Goal: Task Accomplishment & Management: Use online tool/utility

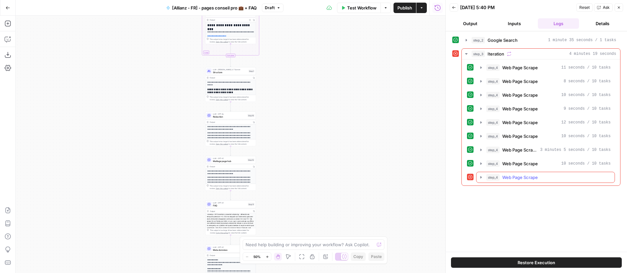
click at [479, 176] on icon "button" at bounding box center [481, 177] width 5 height 5
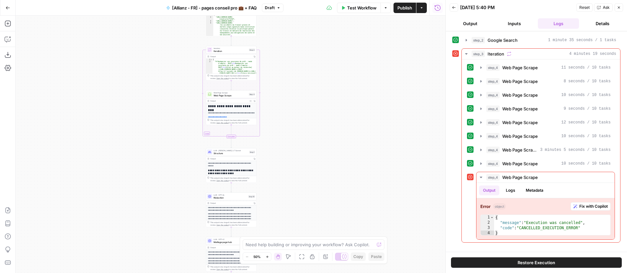
drag, startPoint x: 177, startPoint y: 56, endPoint x: 186, endPoint y: 137, distance: 81.8
click at [177, 137] on div "Workflow Set Inputs Inputs Google Search Google Search Step 2 Output Expand Out…" at bounding box center [231, 144] width 430 height 257
click at [230, 98] on div "Web Page Scrape Web Page Scrape Step 4 Copy step Delete step Add Note Test" at bounding box center [232, 95] width 51 height 8
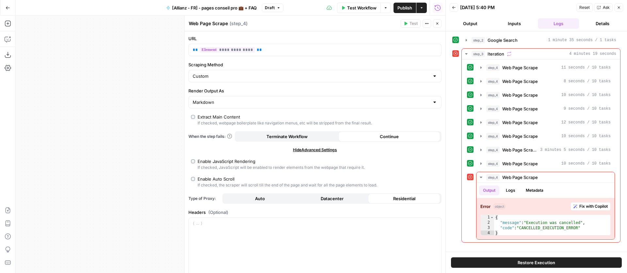
click at [321, 135] on button "Terminate Workflow" at bounding box center [287, 136] width 102 height 10
click at [371, 136] on button "Continue" at bounding box center [390, 136] width 102 height 10
click at [438, 7] on icon "button" at bounding box center [438, 8] width 7 height 7
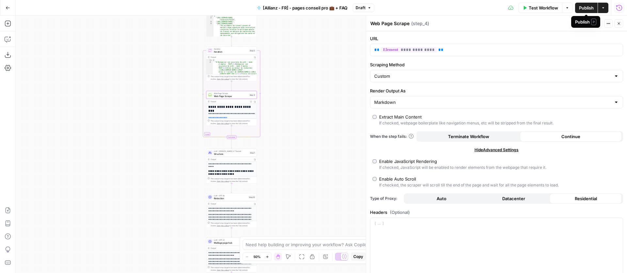
click at [585, 8] on span "Publish" at bounding box center [586, 8] width 15 height 7
click at [621, 25] on icon "button" at bounding box center [619, 24] width 4 height 4
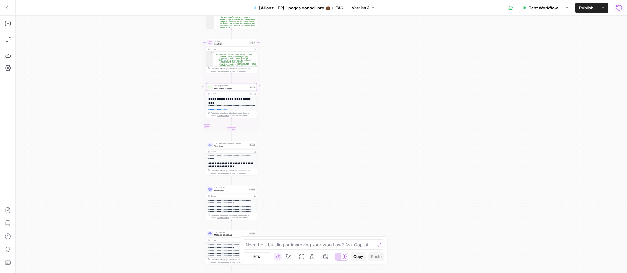
click at [224, 146] on span "Structure" at bounding box center [231, 145] width 34 height 3
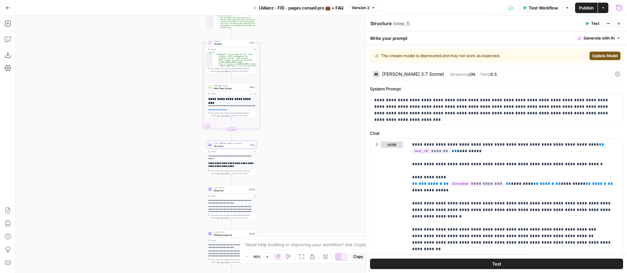
click at [406, 77] on div "[PERSON_NAME] 3.7 Sonnet" at bounding box center [408, 74] width 71 height 7
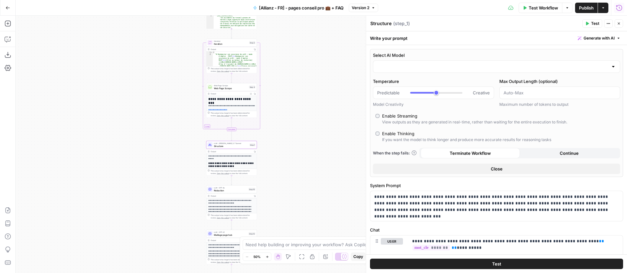
type input "[PERSON_NAME]-3-7-sonnet-latest"
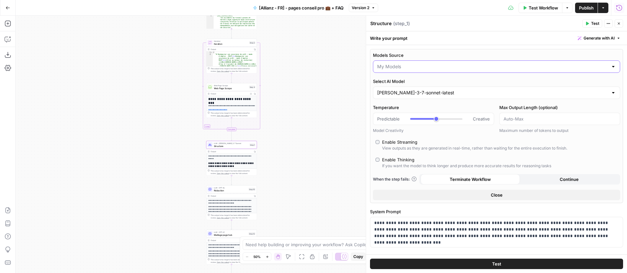
click at [424, 67] on input "Models Source" at bounding box center [492, 66] width 231 height 7
click at [409, 95] on button "My Models" at bounding box center [496, 92] width 241 height 9
type input "My Models"
click at [410, 94] on input "Select AI Model" at bounding box center [492, 93] width 231 height 7
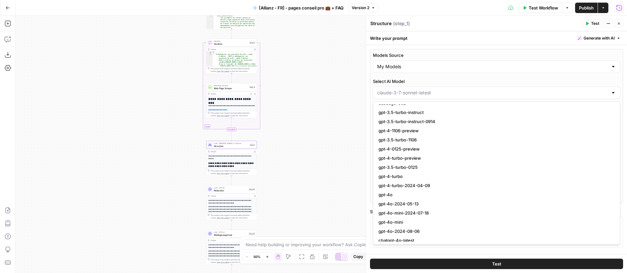
scroll to position [89, 0]
type input "[PERSON_NAME]-3-7-sonnet-latest"
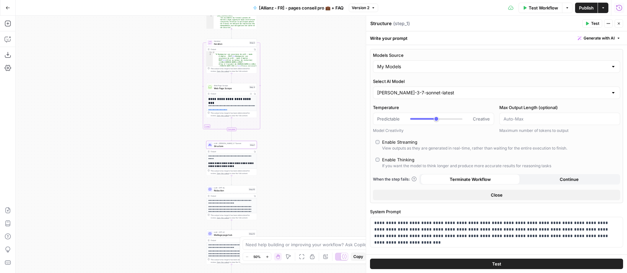
click at [614, 22] on div "Test Actions Close" at bounding box center [603, 23] width 41 height 8
click at [618, 23] on icon "button" at bounding box center [619, 24] width 4 height 4
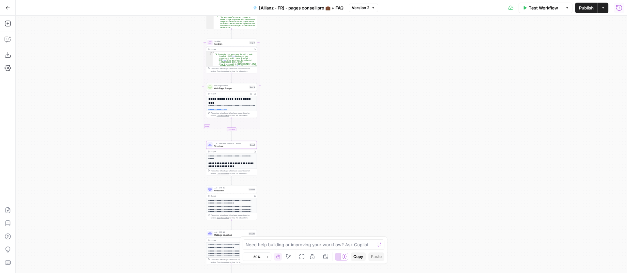
click at [237, 147] on span "Structure" at bounding box center [231, 145] width 34 height 3
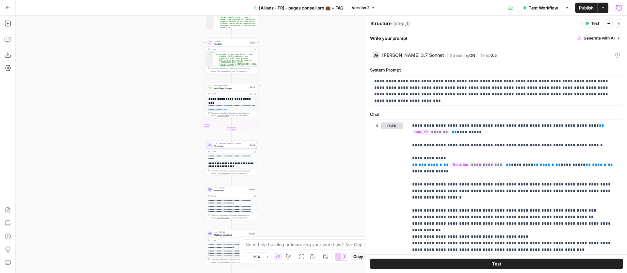
click at [591, 24] on span "Test" at bounding box center [595, 24] width 8 height 6
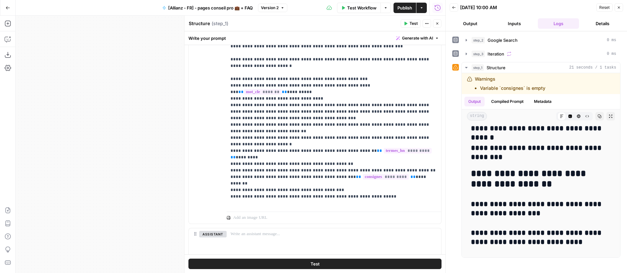
scroll to position [215, 0]
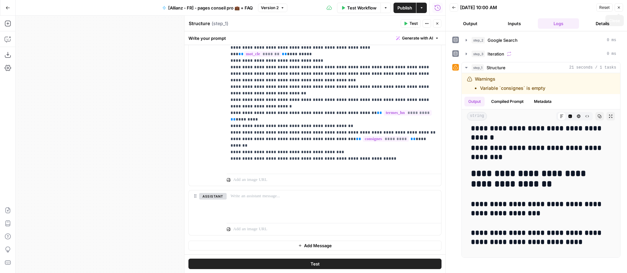
click at [619, 7] on icon "button" at bounding box center [619, 8] width 4 height 4
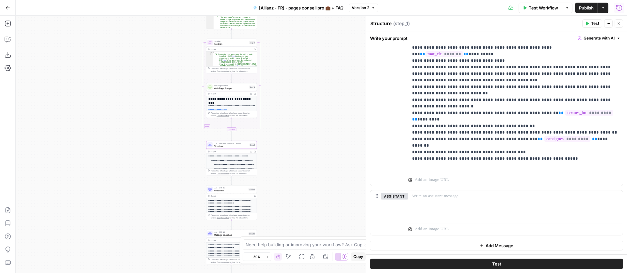
click at [222, 190] on span "Rédaction" at bounding box center [230, 190] width 33 height 3
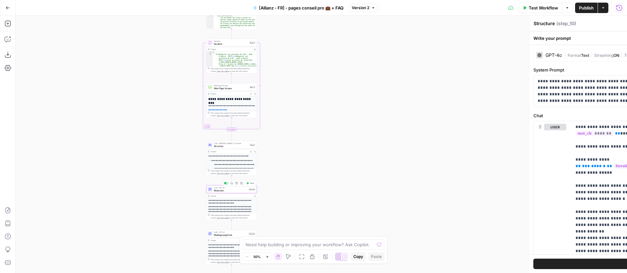
type textarea "Rédaction"
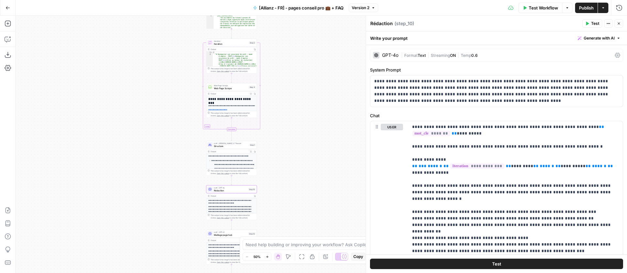
click at [587, 23] on icon "button" at bounding box center [588, 24] width 3 height 4
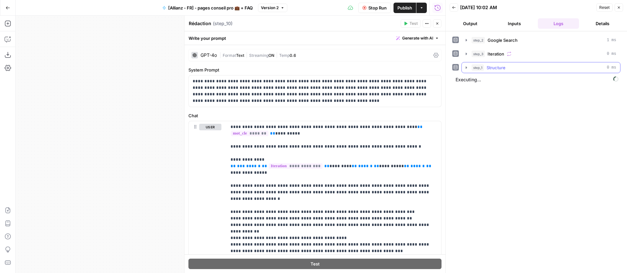
click at [464, 67] on icon "button" at bounding box center [466, 67] width 5 height 5
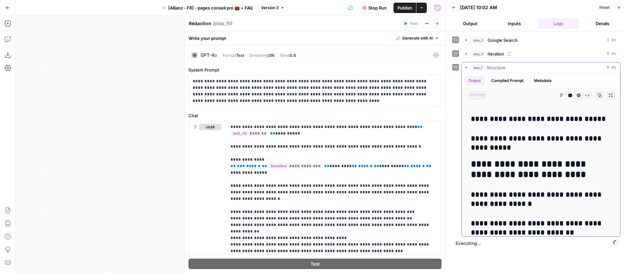
scroll to position [1227, 0]
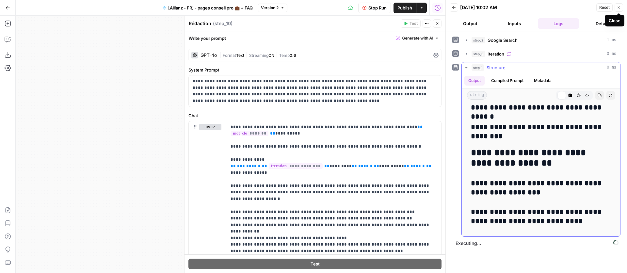
click at [465, 68] on icon "button" at bounding box center [466, 67] width 5 height 5
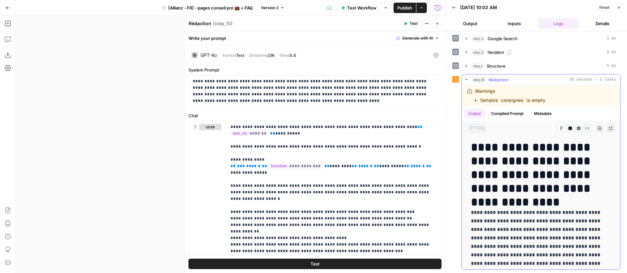
scroll to position [0, 0]
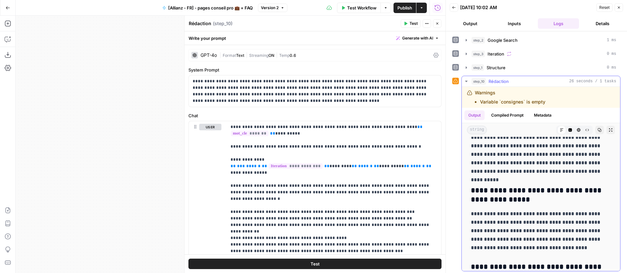
drag, startPoint x: 480, startPoint y: 156, endPoint x: 531, endPoint y: 269, distance: 124.3
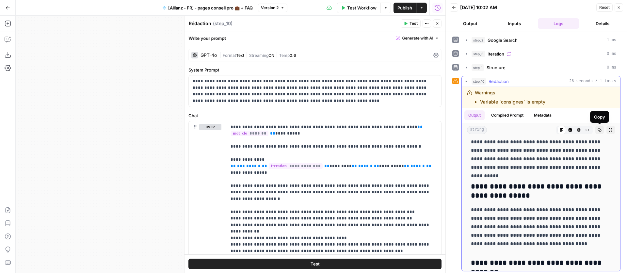
click at [599, 131] on icon "button" at bounding box center [600, 130] width 4 height 4
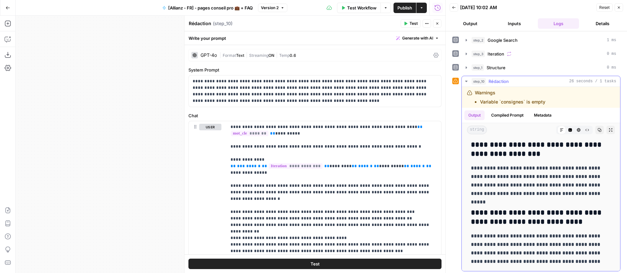
scroll to position [2, 0]
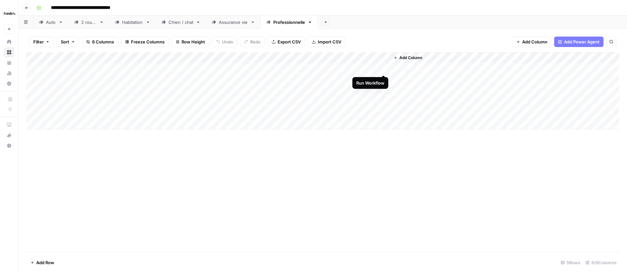
click at [384, 69] on div "Add Column" at bounding box center [322, 90] width 593 height 77
click at [366, 66] on div "Add Column" at bounding box center [322, 90] width 593 height 77
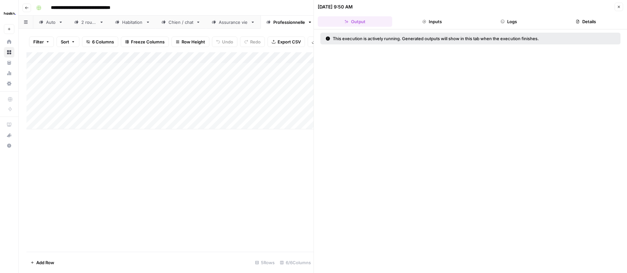
click at [436, 20] on button "Inputs" at bounding box center [432, 21] width 75 height 10
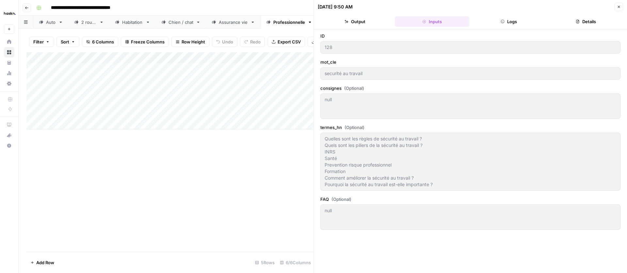
click at [508, 24] on button "Logs" at bounding box center [509, 21] width 75 height 10
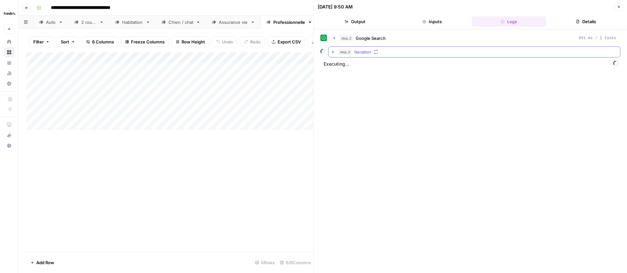
click at [334, 54] on icon "button" at bounding box center [333, 51] width 5 height 5
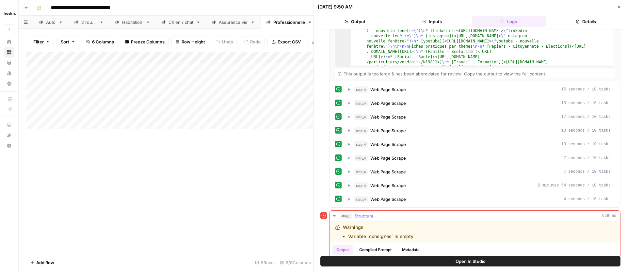
scroll to position [184, 0]
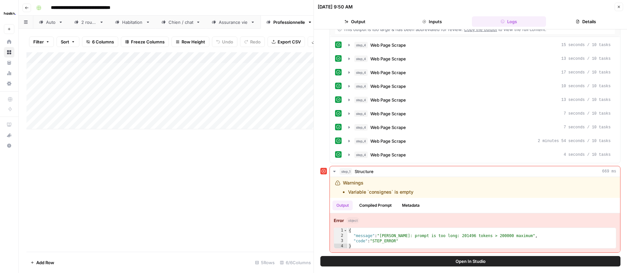
click at [618, 8] on icon "button" at bounding box center [619, 7] width 2 height 2
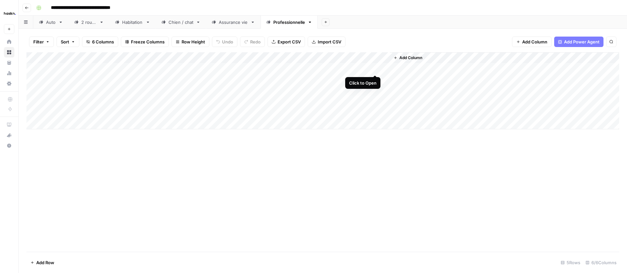
click at [361, 66] on div "Add Column" at bounding box center [322, 90] width 593 height 77
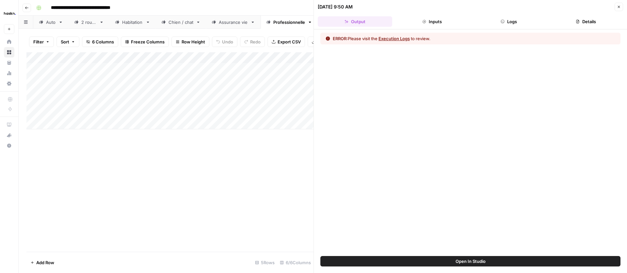
click at [508, 18] on button "Logs" at bounding box center [509, 21] width 75 height 10
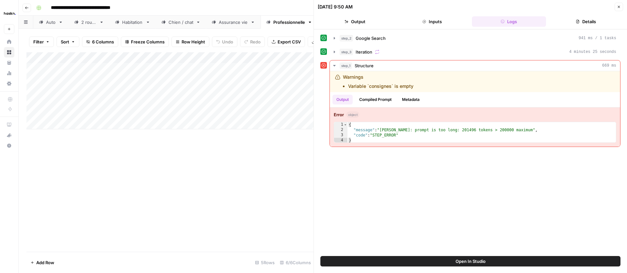
click at [616, 5] on button "Close" at bounding box center [619, 7] width 8 height 8
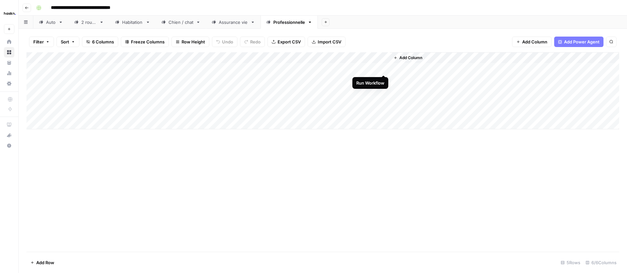
click at [384, 68] on div "Add Column" at bounding box center [322, 90] width 593 height 77
click at [228, 69] on div "Add Column" at bounding box center [322, 90] width 593 height 77
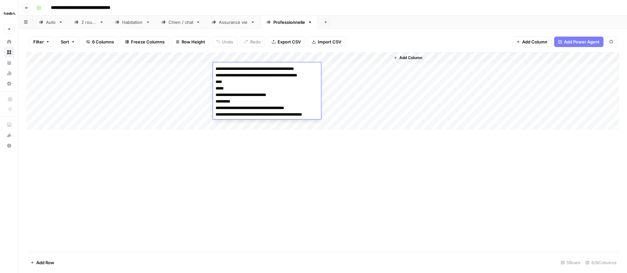
click at [228, 69] on textarea "**********" at bounding box center [266, 91] width 107 height 55
click at [253, 97] on textarea "**********" at bounding box center [266, 91] width 107 height 55
click at [241, 90] on textarea "**********" at bounding box center [266, 91] width 107 height 55
click at [368, 67] on div "Add Column" at bounding box center [322, 90] width 593 height 77
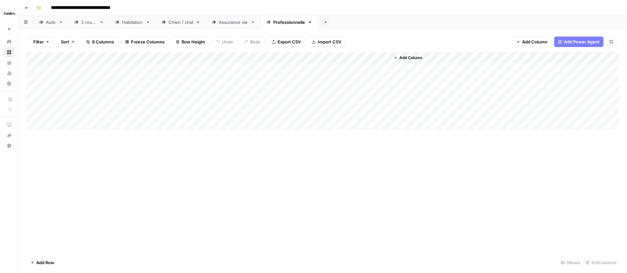
click at [373, 72] on div "Add Column" at bounding box center [322, 90] width 593 height 77
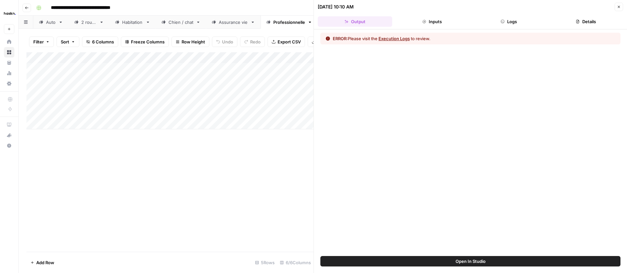
click at [519, 24] on button "Logs" at bounding box center [509, 21] width 75 height 10
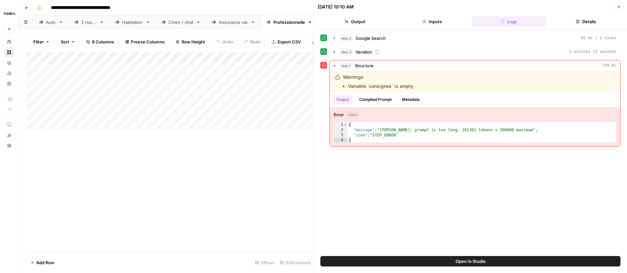
click at [618, 10] on button "Close" at bounding box center [619, 7] width 8 height 8
